Goal: Transaction & Acquisition: Purchase product/service

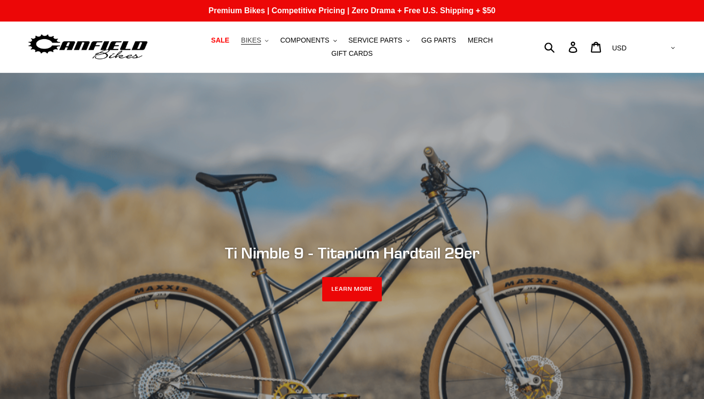
click at [260, 43] on span "BIKES" at bounding box center [251, 40] width 20 height 8
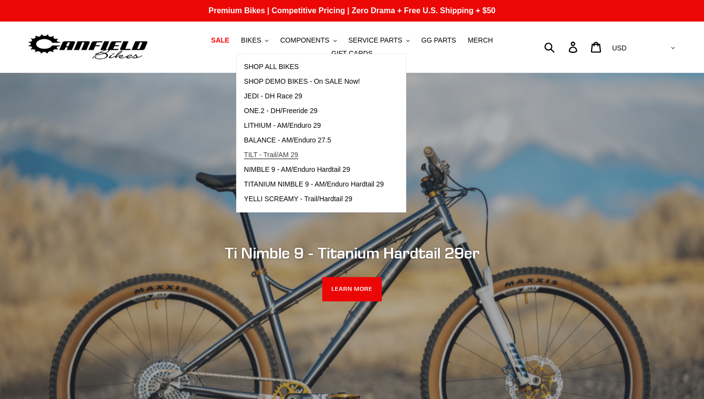
click at [255, 154] on span "TILT - Trail/AM 29" at bounding box center [271, 155] width 54 height 8
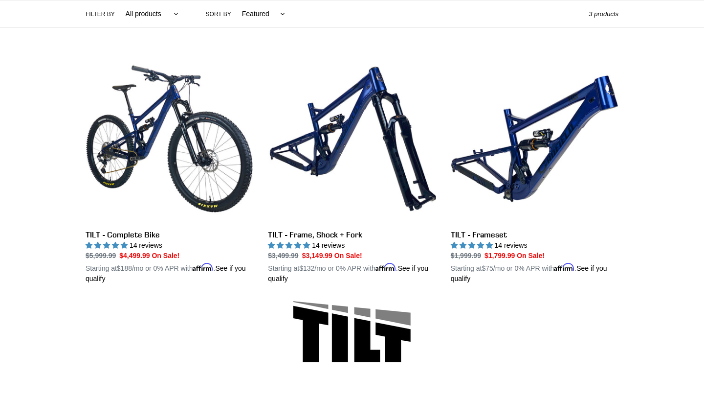
scroll to position [231, 0]
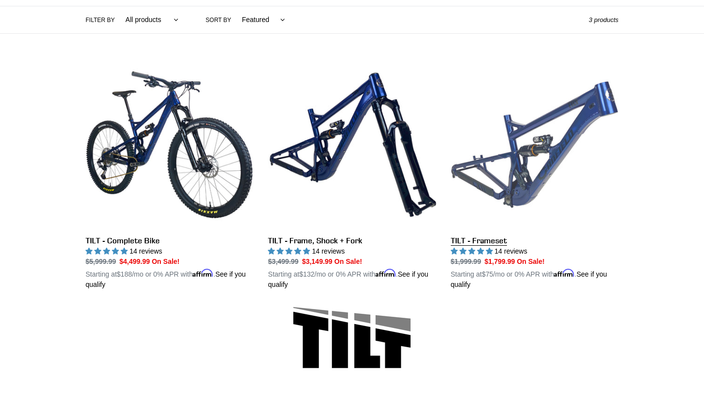
click at [531, 147] on link "TILT - Frameset" at bounding box center [535, 175] width 168 height 229
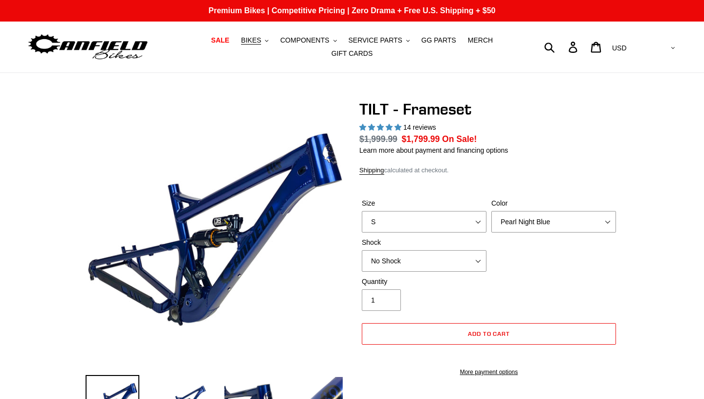
select select "highest-rating"
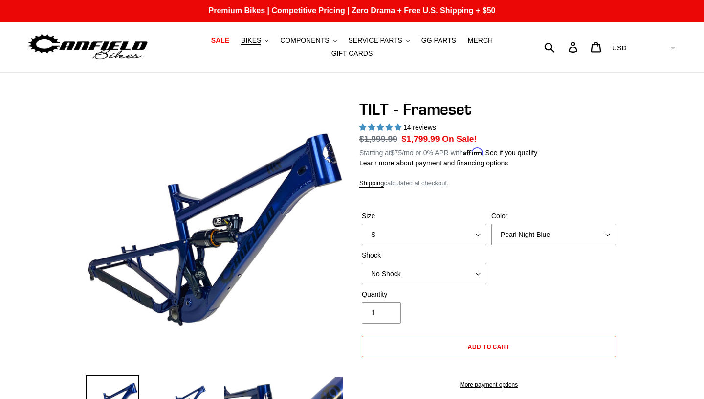
click at [479, 220] on label "Size" at bounding box center [424, 216] width 125 height 10
click at [479, 224] on select "S M L XL" at bounding box center [424, 235] width 125 height 22
click at [481, 234] on select "S M L XL" at bounding box center [424, 235] width 125 height 22
select select "L"
click at [478, 272] on select "No Shock Cane Creek DB Kitsuma Air RockShox Deluxe Ultimate Fox FLOAT X EXT Sto…" at bounding box center [424, 274] width 125 height 22
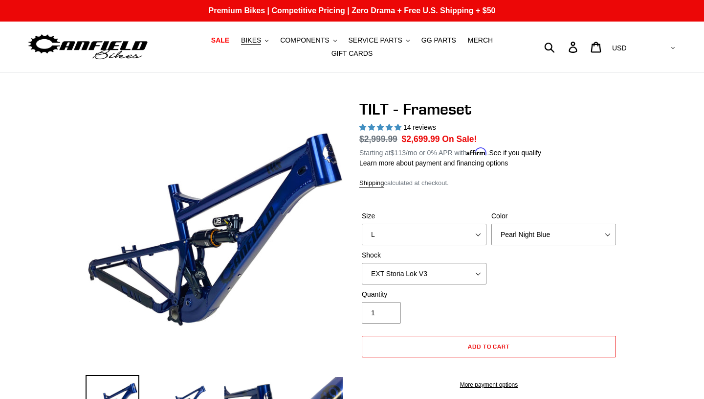
click at [480, 271] on select "No Shock Cane Creek DB Kitsuma Air RockShox Deluxe Ultimate Fox FLOAT X EXT Sto…" at bounding box center [424, 274] width 125 height 22
click at [476, 271] on select "No Shock Cane Creek DB Kitsuma Air RockShox Deluxe Ultimate Fox FLOAT X EXT Sto…" at bounding box center [424, 274] width 125 height 22
select select "No Shock"
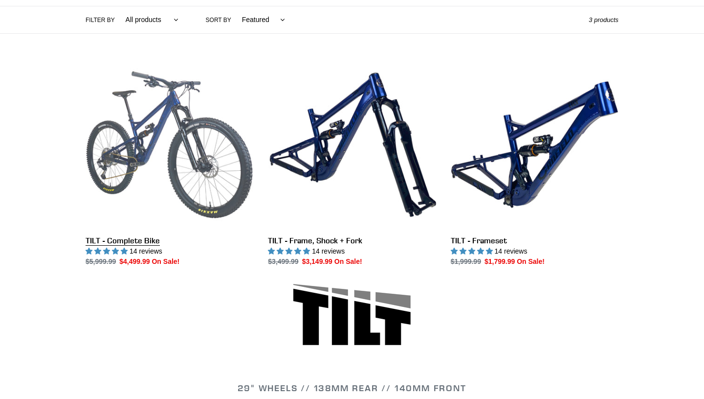
scroll to position [231, 0]
click at [173, 108] on link "TILT - Complete Bike" at bounding box center [170, 164] width 168 height 206
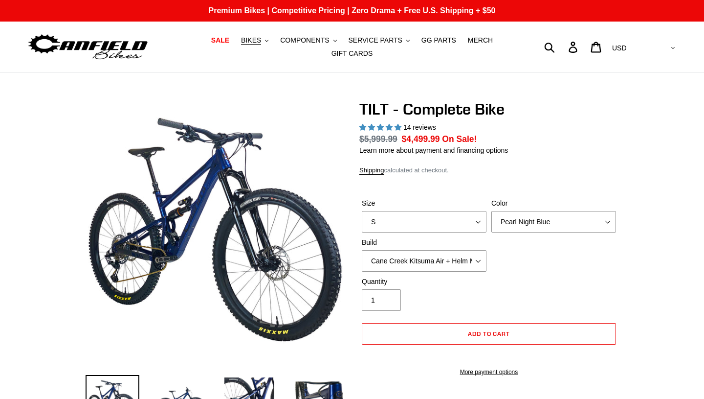
select select "highest-rating"
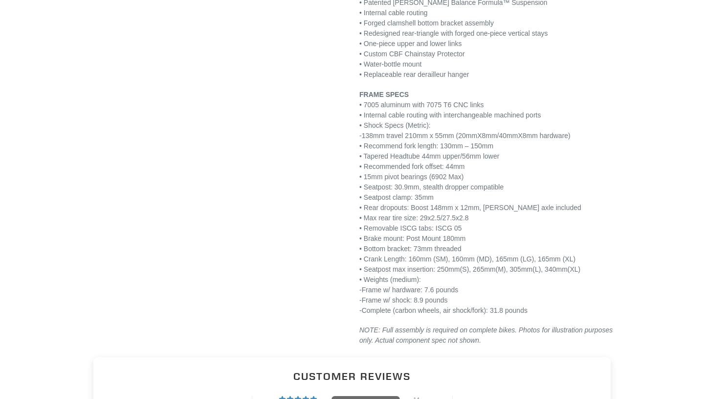
scroll to position [1586, 0]
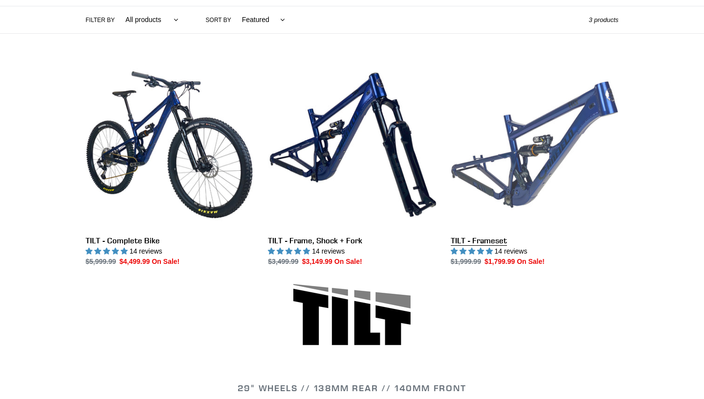
click at [502, 164] on link "TILT - Frameset" at bounding box center [535, 164] width 168 height 206
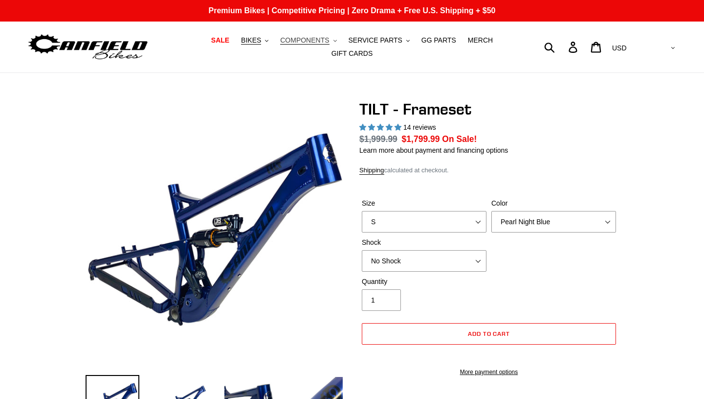
select select "highest-rating"
click at [220, 43] on span "SALE" at bounding box center [220, 40] width 18 height 8
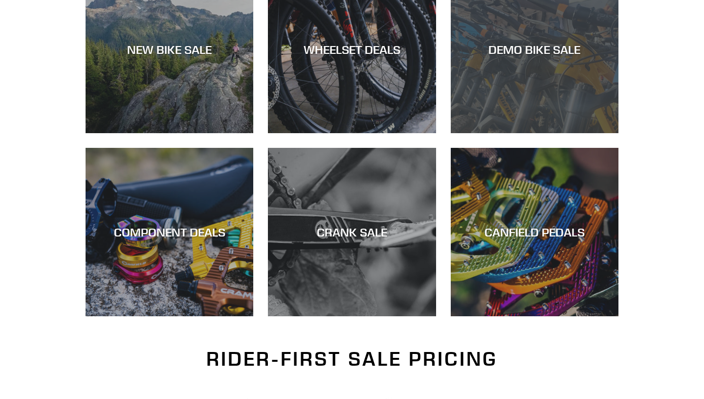
click at [556, 133] on div "DEMO BIKE SALE" at bounding box center [535, 133] width 168 height 0
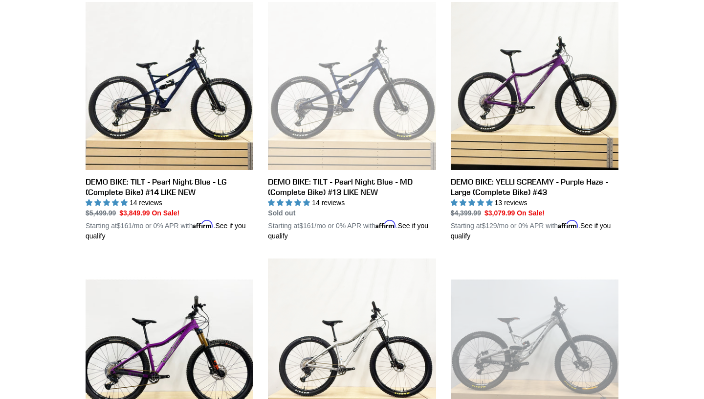
scroll to position [832, 0]
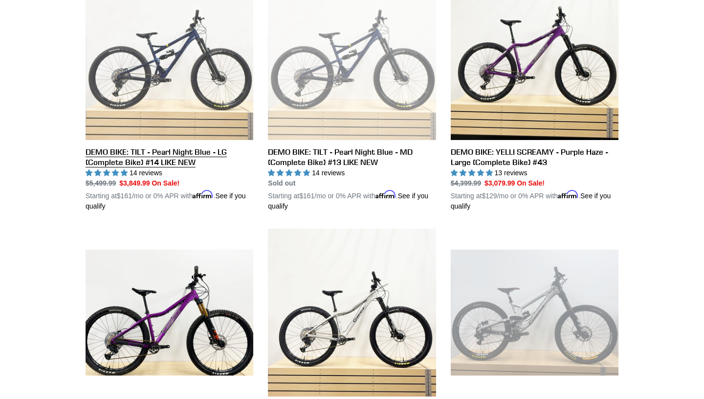
click at [150, 152] on link "DEMO BIKE: TILT - Pearl Night Blue - LG (Complete Bike) #14 LIKE NEW" at bounding box center [170, 91] width 168 height 239
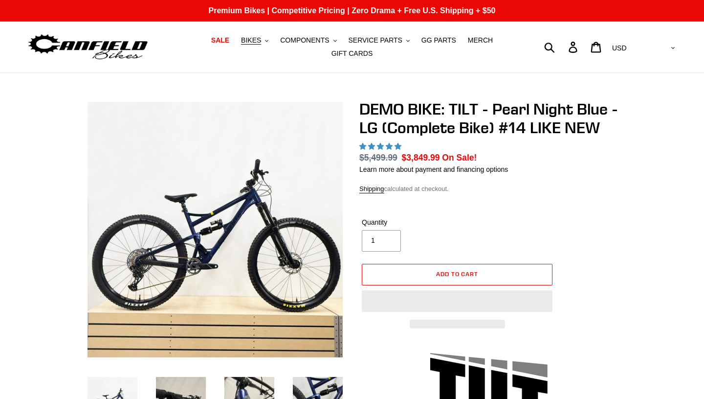
scroll to position [25, 0]
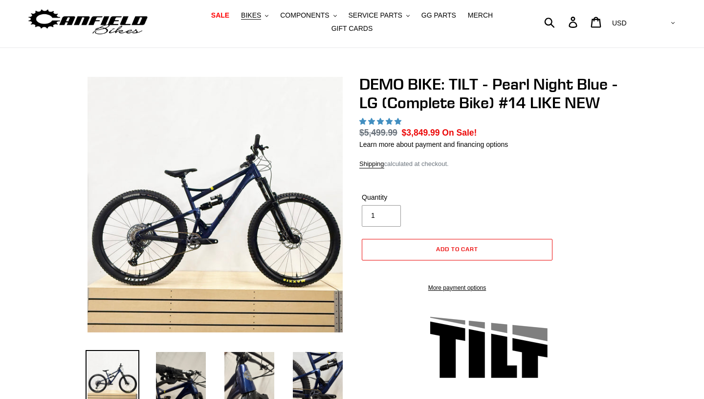
select select "highest-rating"
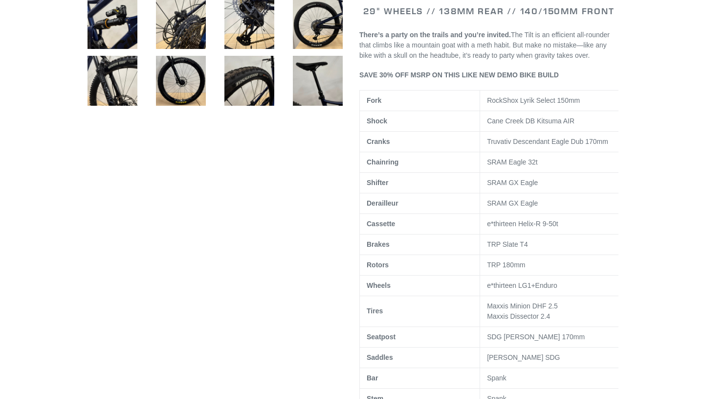
scroll to position [0, 0]
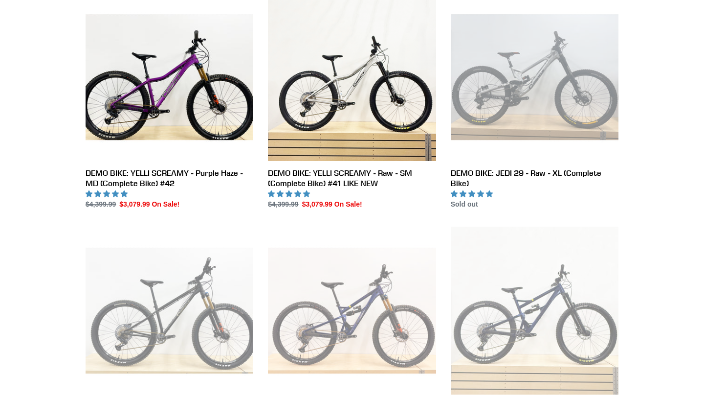
scroll to position [998, 0]
